Goal: Communication & Community: Answer question/provide support

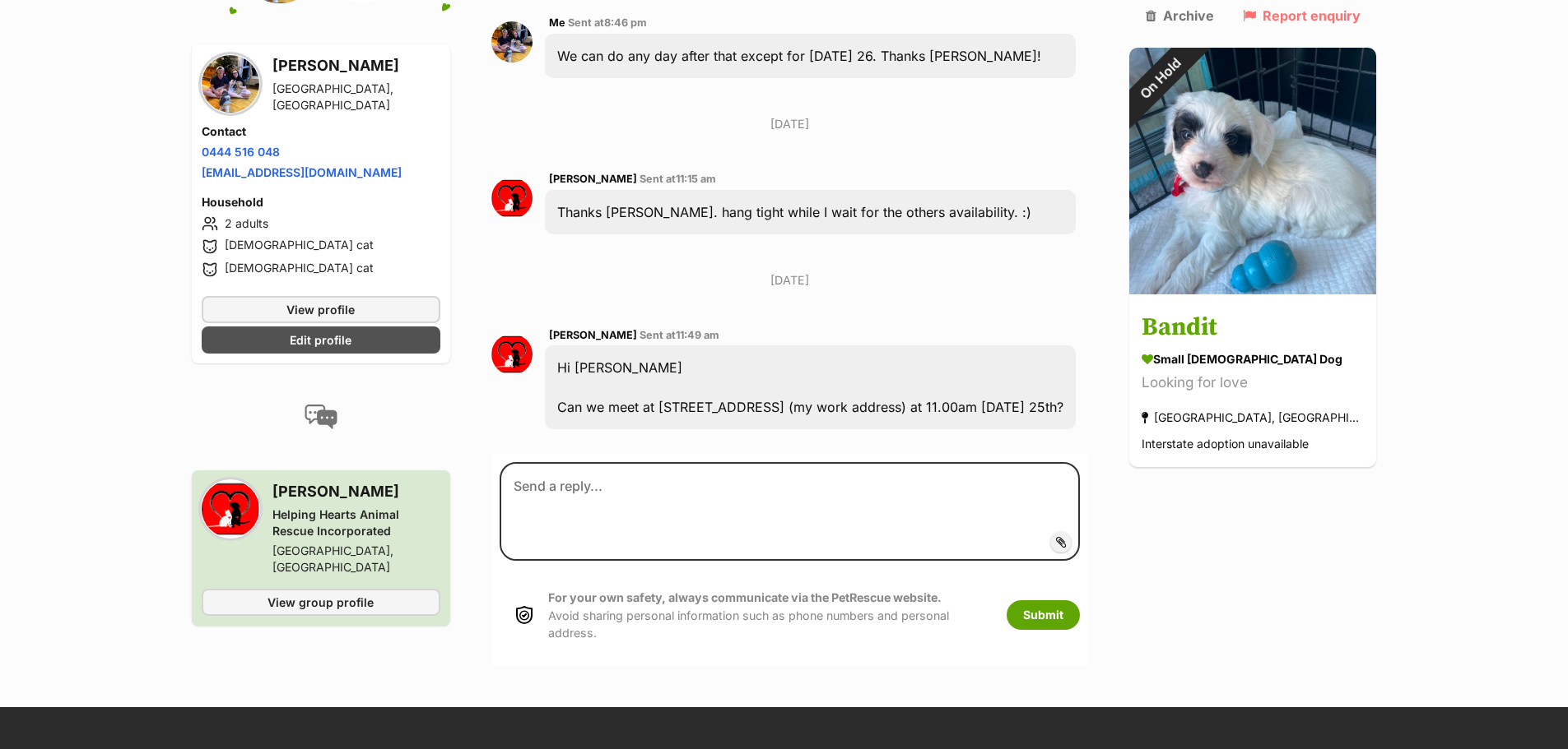
scroll to position [6499, 0]
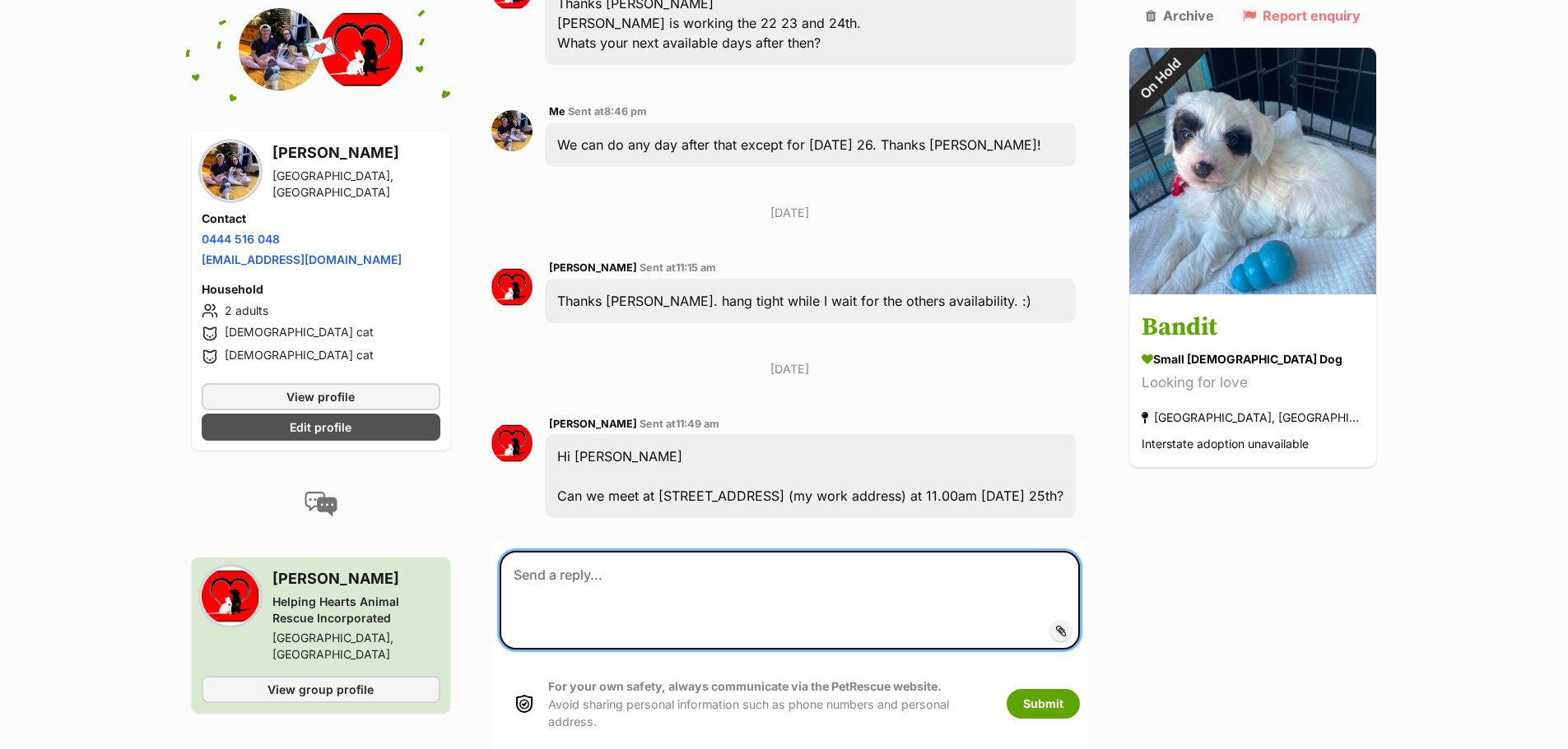
click at [657, 551] on textarea at bounding box center [789, 600] width 581 height 98
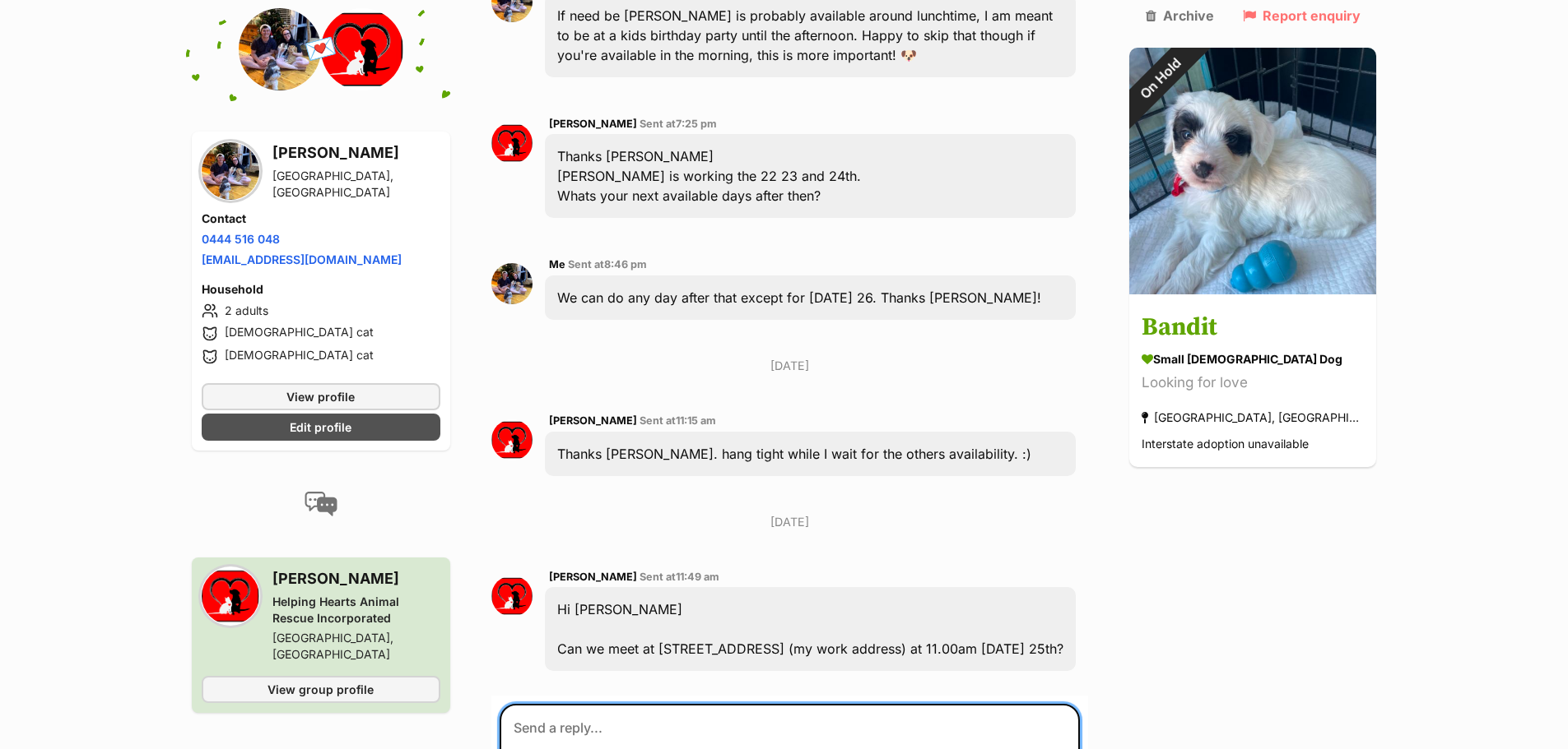
scroll to position [6334, 0]
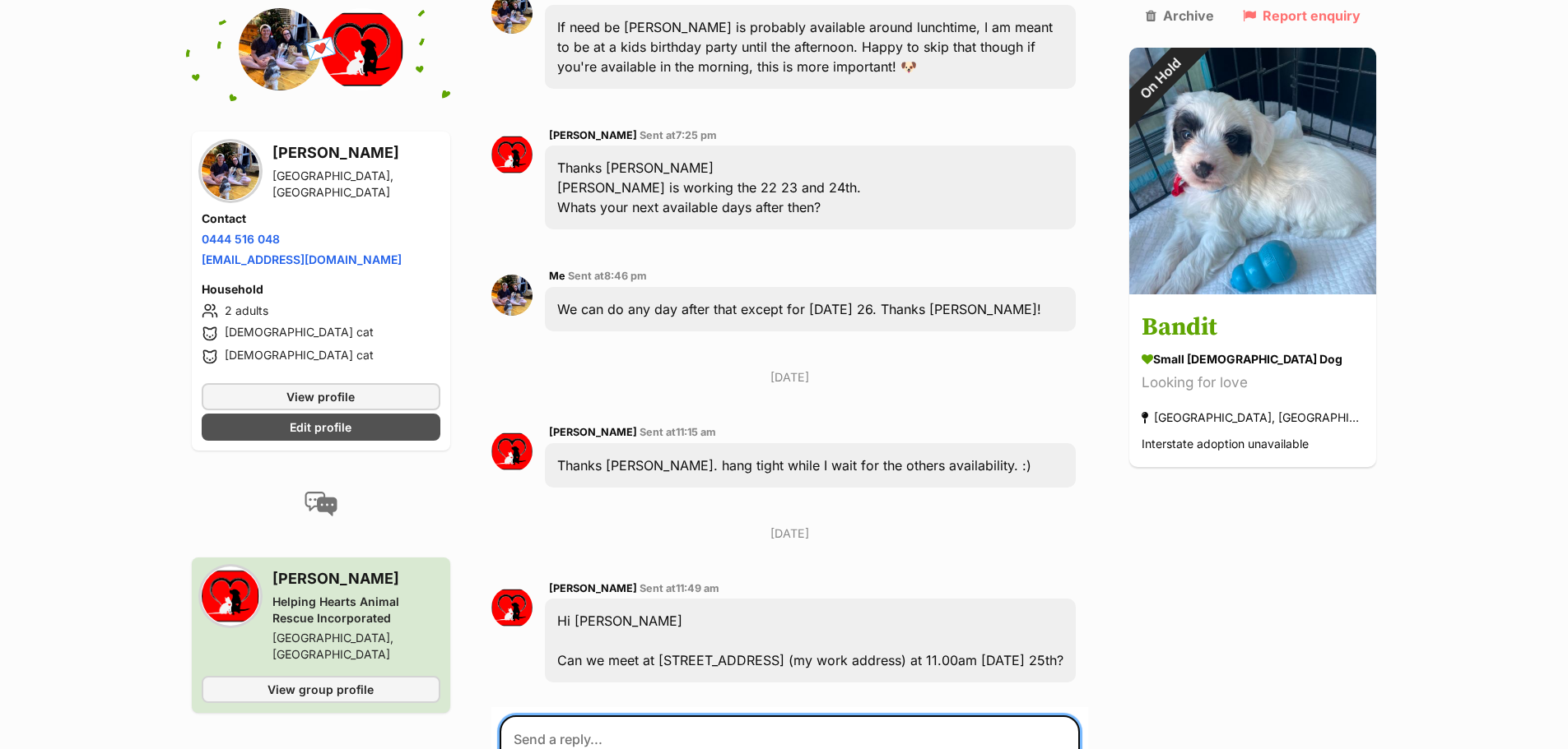
type textarea "Hi [PERSON_NAME], yes absolutely, we can meet you there :) Thanks so much for o…"
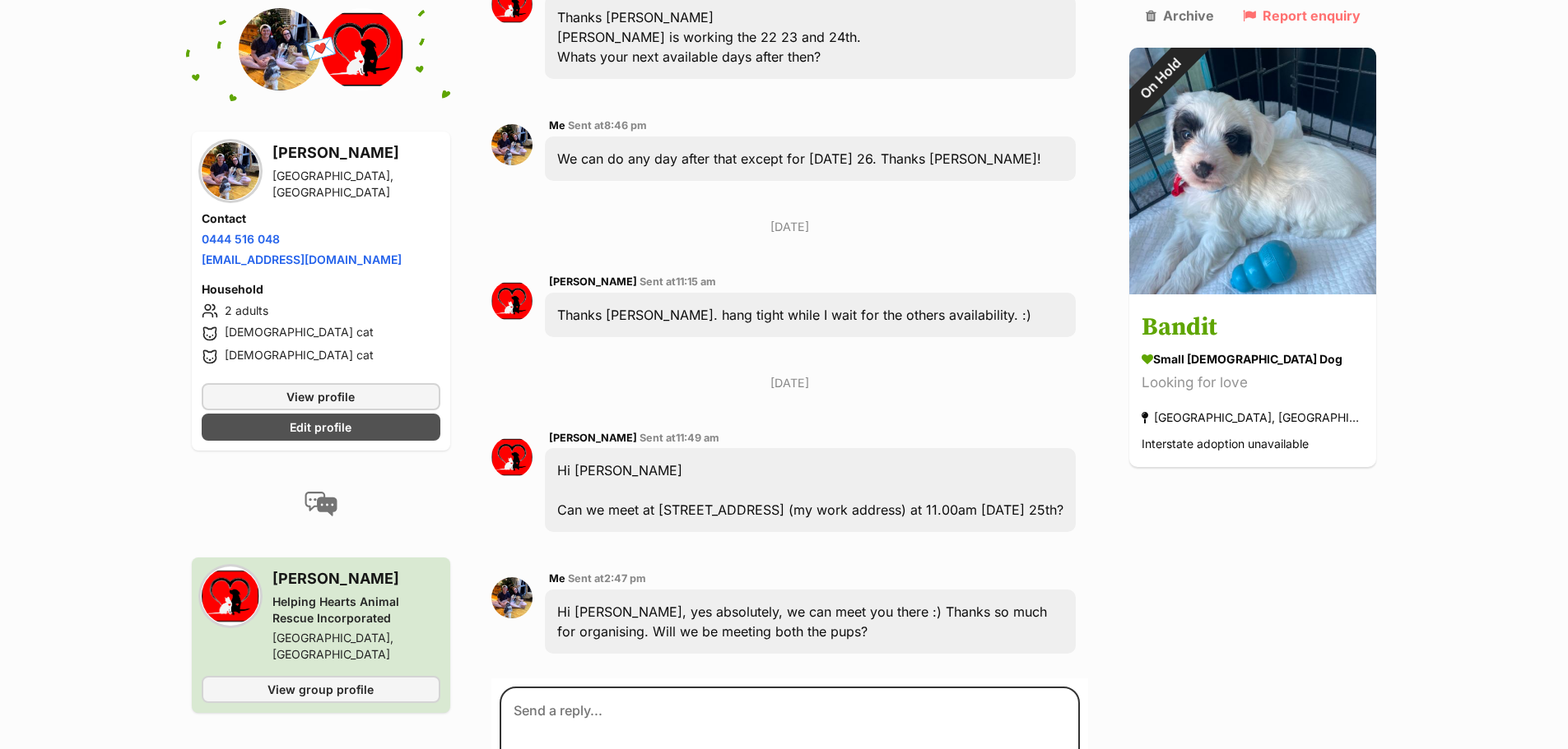
scroll to position [6504, 0]
